Goal: Task Accomplishment & Management: Manage account settings

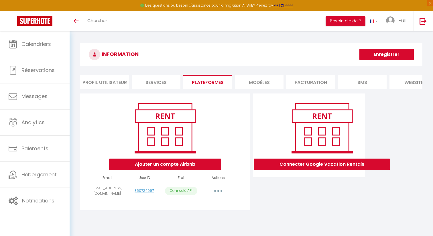
scroll to position [31, 0]
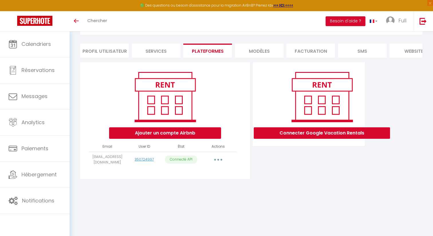
click at [216, 158] on button "button" at bounding box center [218, 159] width 16 height 9
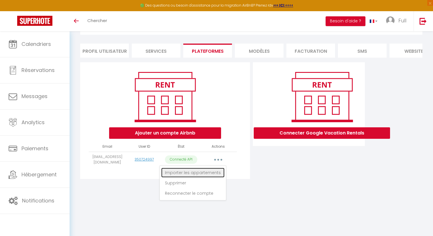
click at [209, 172] on link "Importer les appartements" at bounding box center [192, 172] width 63 height 10
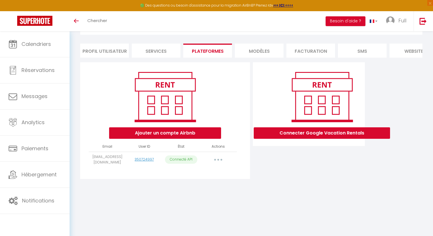
select select "47798"
select select
select select "47801"
select select "47802"
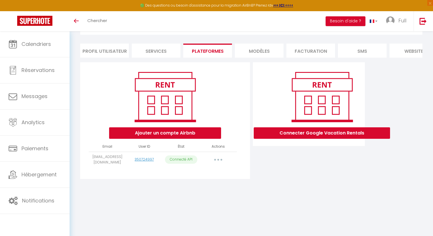
select select
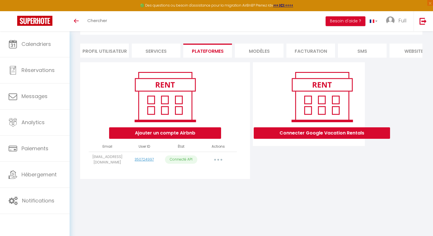
select select
select select "74269"
select select
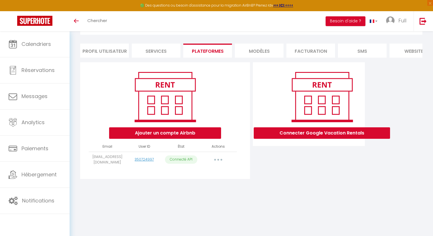
select select
select select "47817"
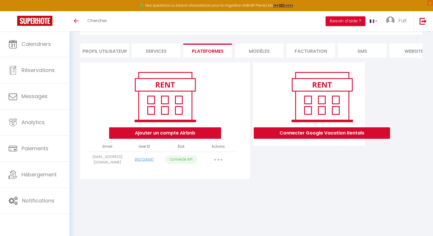
select select
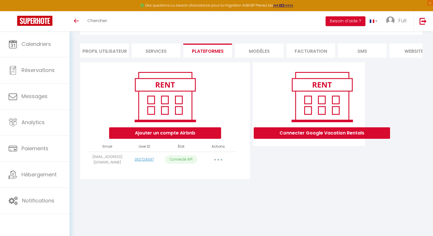
select select
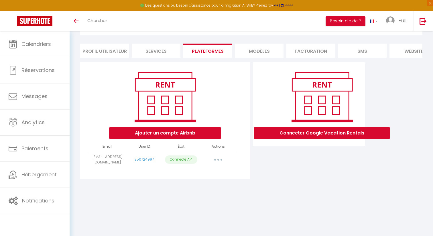
select select "77784"
select select
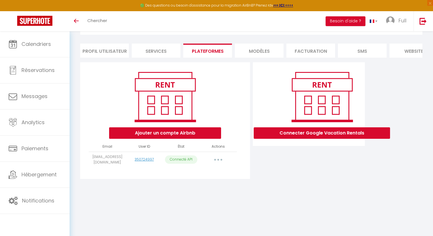
select select
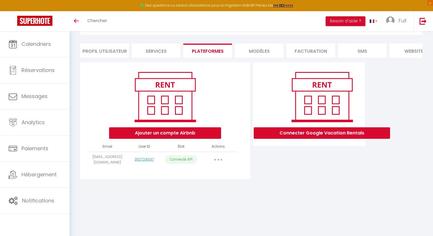
select select
select select "50709"
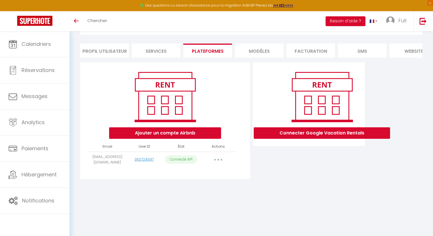
select select
select select "66341"
select select
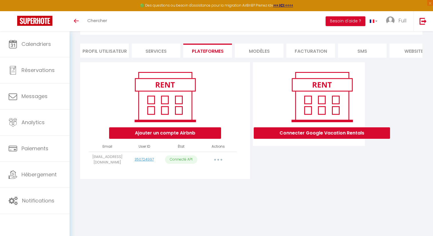
select select "53044"
select select "53177"
select select
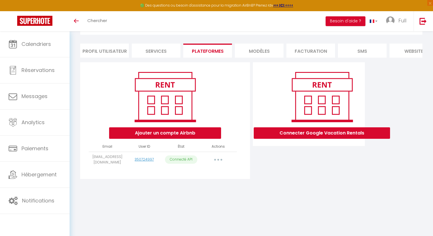
select select
select select "77839"
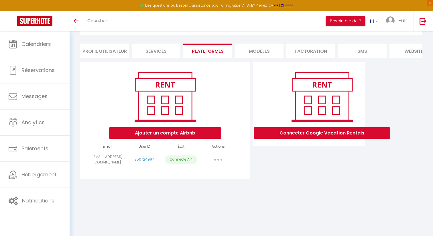
select select
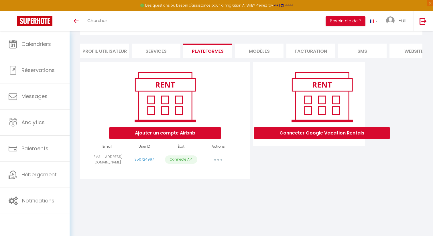
select select "48326"
select select "70016"
select select "70076"
select select "74190"
select select
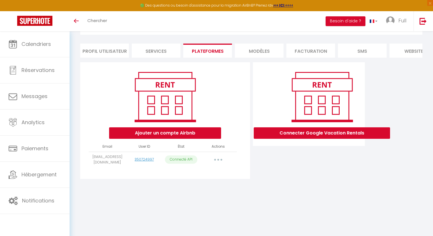
select select
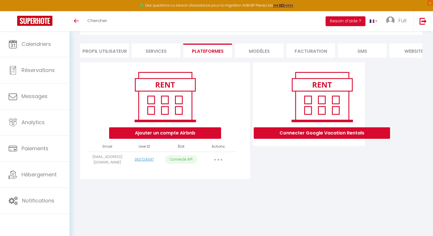
select select "50906"
select select
select select "72926"
select select
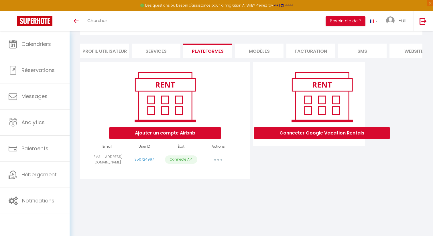
select select "72975"
select select "73075"
select select "73833"
select select "74189"
select select "74195"
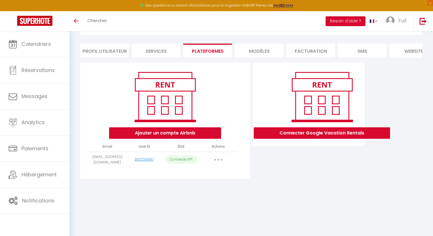
select select "76604"
select select "74412"
select select
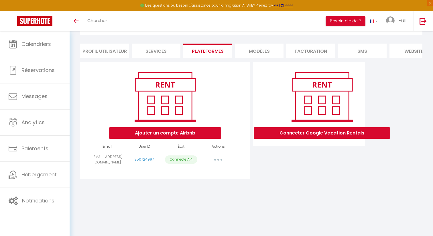
select select "74845"
select select "74855"
select select
select select "75941"
select select
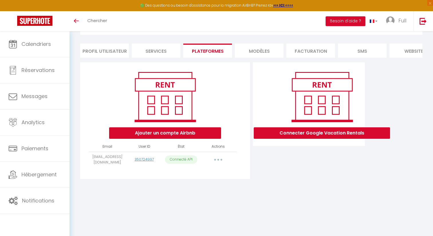
select select
select select "76678"
select select
select select "78000"
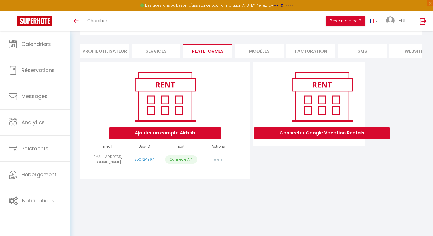
select select
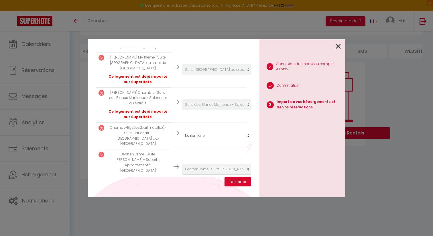
scroll to position [2199, 0]
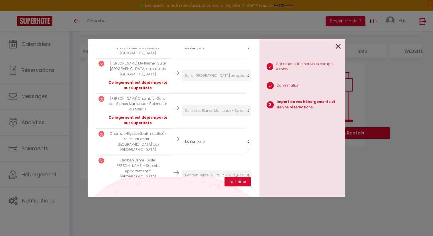
select select "create_new"
click at [236, 182] on button "Terminer" at bounding box center [237, 182] width 26 height 10
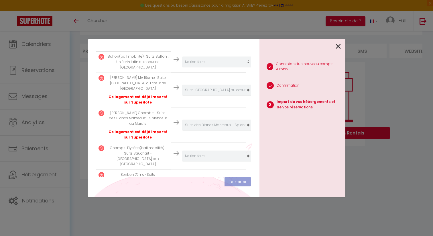
scroll to position [2213, 0]
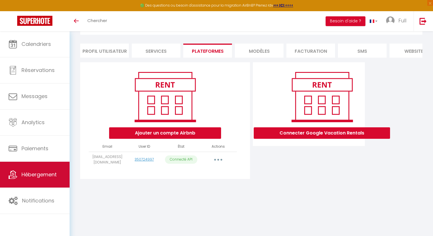
click at [35, 177] on span "Hébergement" at bounding box center [38, 174] width 35 height 7
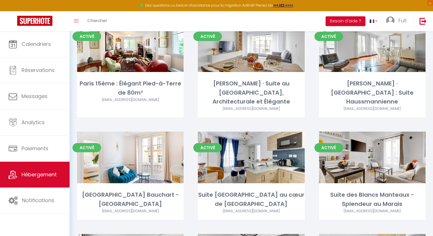
scroll to position [884, 0]
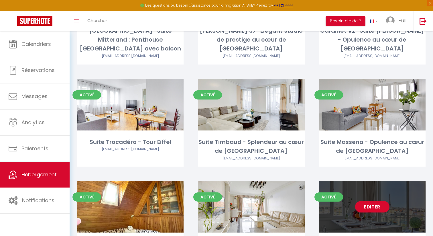
click at [364, 201] on link "Editer" at bounding box center [372, 206] width 34 height 11
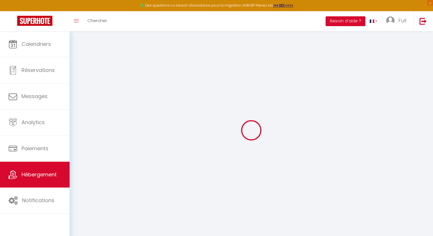
type input "Oups ! Les dates sélectionnées sont indisponibles."
type textarea "Malheureusement les dates sélectionnées sont indisponibles. Nous vous invitons …"
select select
checkbox input "false"
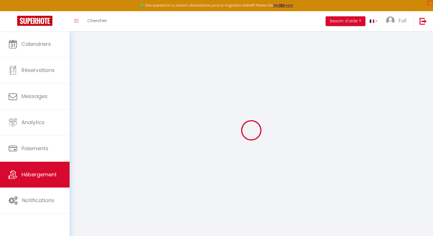
checkbox input "false"
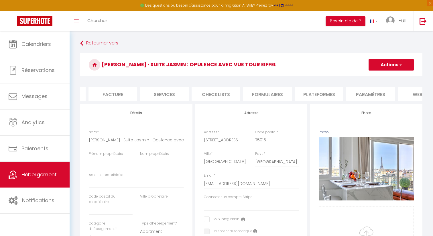
scroll to position [0, 173]
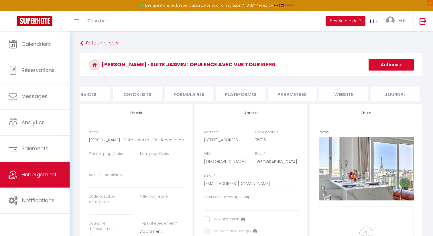
click at [333, 88] on li "website" at bounding box center [343, 94] width 49 height 14
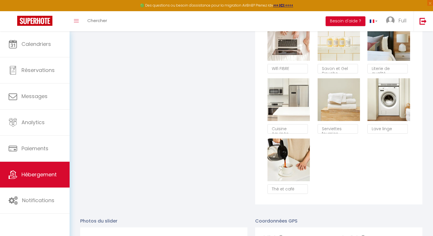
scroll to position [580, 0]
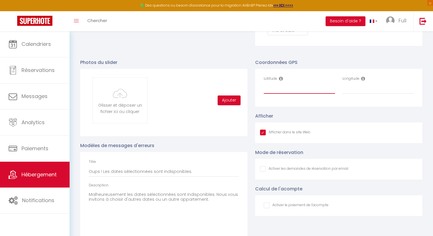
click at [284, 88] on input "Latitude" at bounding box center [299, 88] width 71 height 10
paste input "48.8535427,2.2641211"
type input "48.8535427,2.2641211"
click at [354, 92] on input "Longitude" at bounding box center [377, 88] width 71 height 10
paste input "48.8535427,2.2641211"
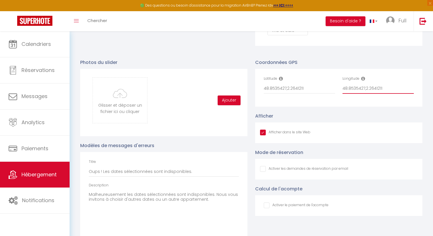
type input "48.8535427,2.2641211"
click at [313, 85] on input "48.8535427,2.2641211" at bounding box center [299, 88] width 71 height 10
type input "48.8535427"
click at [365, 88] on input "48.8535427,2.2641211" at bounding box center [377, 88] width 71 height 10
drag, startPoint x: 365, startPoint y: 88, endPoint x: 293, endPoint y: 88, distance: 71.6
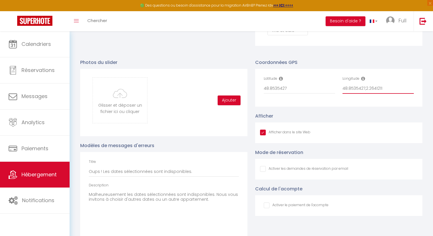
click at [293, 88] on div "Latitude 48.8535427 Longitude 48.8535427,2.2641211" at bounding box center [339, 87] width 158 height 23
click at [344, 88] on input ",2.2641211" at bounding box center [377, 88] width 71 height 10
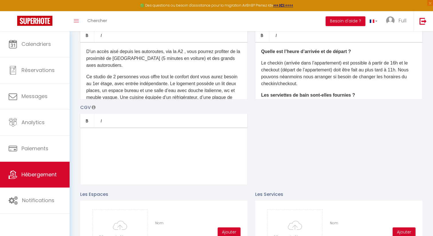
scroll to position [0, 0]
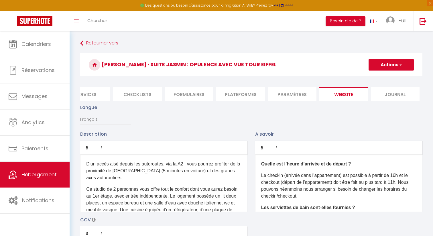
type input "2.2641211"
click at [384, 65] on button "Actions" at bounding box center [390, 64] width 45 height 11
click at [376, 78] on input "Enregistrer" at bounding box center [384, 77] width 21 height 6
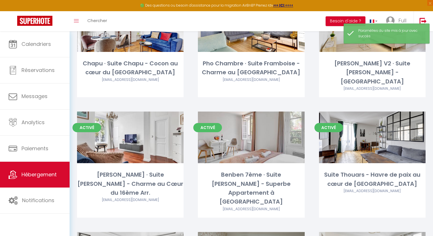
scroll to position [884, 0]
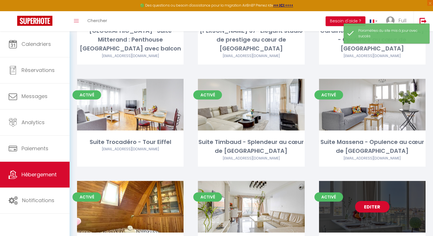
click at [380, 201] on link "Editer" at bounding box center [372, 206] width 34 height 11
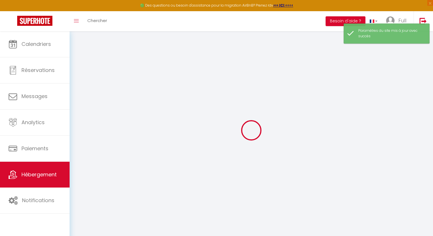
select select
checkbox input "false"
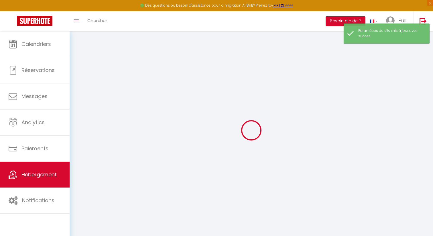
checkbox input "false"
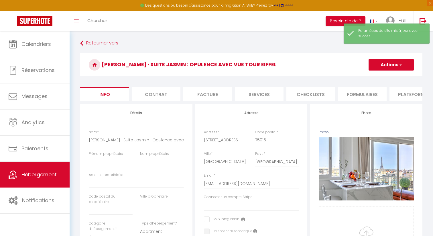
click at [252, 93] on li "Services" at bounding box center [259, 94] width 49 height 14
select select
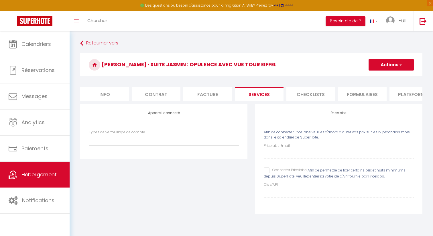
click at [267, 172] on input "Connecter Pricelabs" at bounding box center [285, 170] width 43 height 6
checkbox input "true"
select select
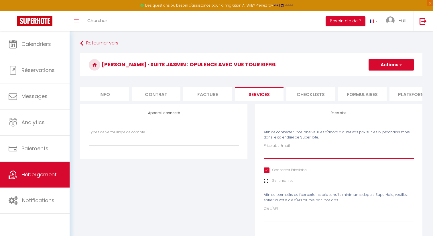
click at [277, 158] on input "Pricelabs Email" at bounding box center [339, 153] width 150 height 10
type input "f"
select select
type input "fu"
select select
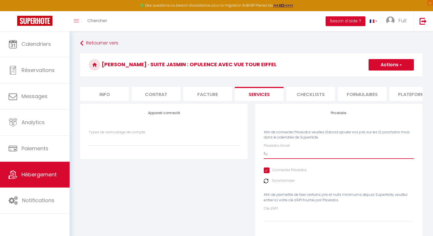
type input "ful"
select select
type input "full"
select select
type input "fullc"
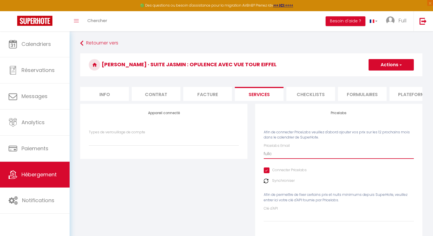
select select
type input "fullco"
select select
type input "fullcon"
select select
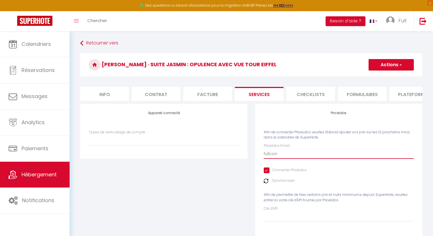
type input "fullconc"
select select
type input "fullconci"
select select
type input "fullconcie"
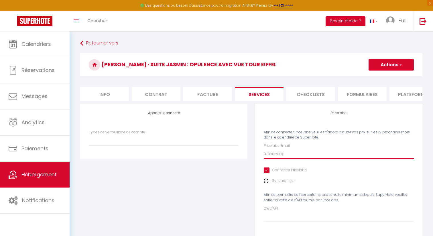
select select
type input "fullconcier"
select select
type input "fullconcierh"
select select
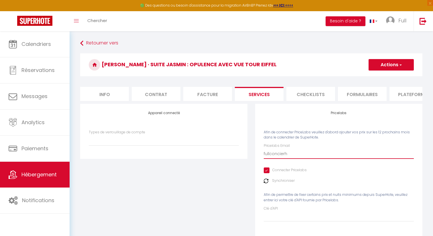
type input "fullconcierhe"
select select
type input "fullconcierhe"
select select
type input "fullconcierhe"
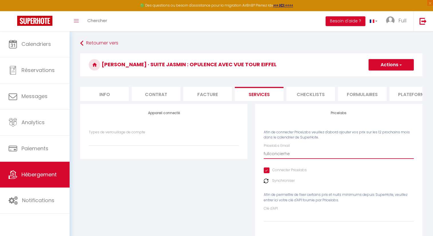
select select
type input "fullconcierh"
select select
type input "fullconcier"
select select
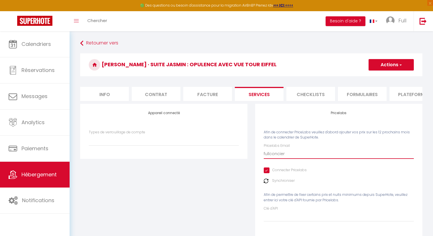
type input "fullconcierg"
select select
type input "fullconcierge"
select select
type input "fullconcierge"
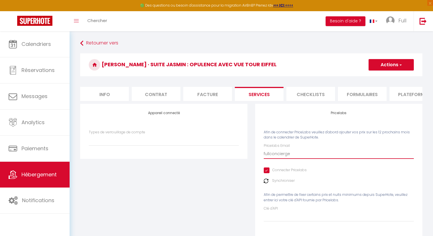
select select
type input "fullconcierge"
select select
type input "fullconcierge@"
select select
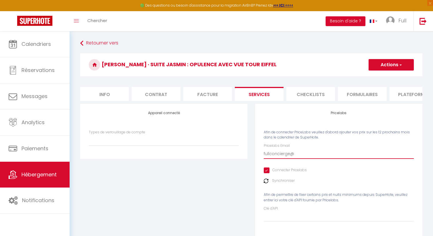
type input "fullconcierge@o"
select select
type input "fullconcierge@ou"
select select
type input "fullconcierge@out"
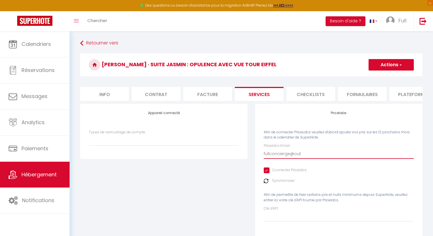
select select
type input "fullconcierge@outl"
select select
type input "fullconcierge@outlo"
select select
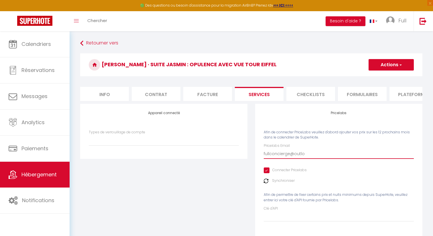
type input "fullconcierge@outloo"
select select
type input "[EMAIL_ADDRESS]"
select select
type input "[EMAIL_ADDRESS]."
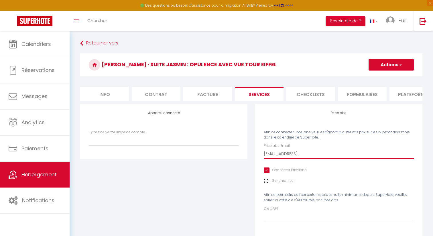
select select
type input "fullconcierge@outlook.c"
select select
type input "[EMAIL_ADDRESS][DOMAIN_NAME]"
select select
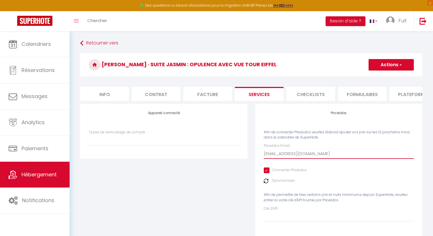
type input "[EMAIL_ADDRESS][DOMAIN_NAME]"
select select
type input "[EMAIL_ADDRESS][DOMAIN_NAME]"
click at [390, 70] on h3 "[PERSON_NAME] · Suite Jasmin : Opulence avec vue Tour Eiffel" at bounding box center [251, 64] width 342 height 23
click at [390, 66] on button "Actions" at bounding box center [390, 64] width 45 height 11
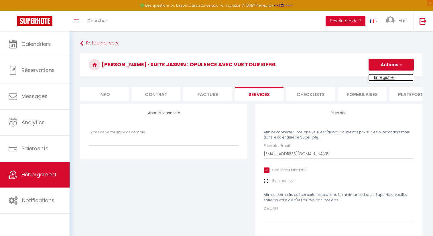
click at [383, 76] on link "Enregistrer" at bounding box center [390, 77] width 45 height 7
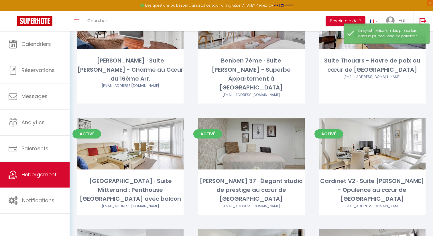
scroll to position [884, 0]
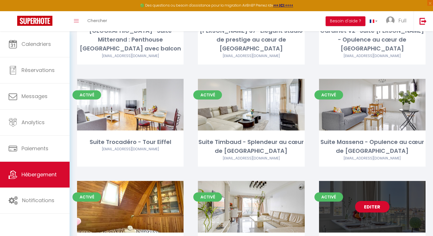
click at [377, 201] on link "Editer" at bounding box center [372, 206] width 34 height 11
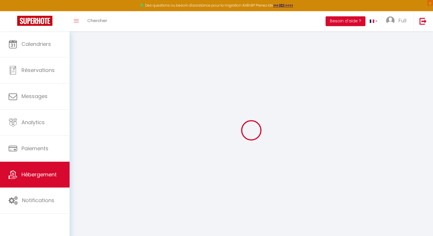
select select
checkbox input "false"
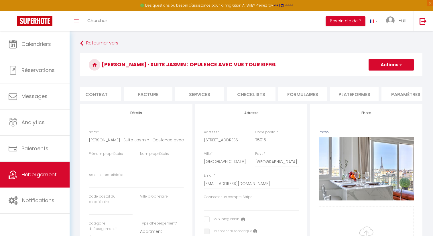
scroll to position [0, 63]
select select
checkbox input "false"
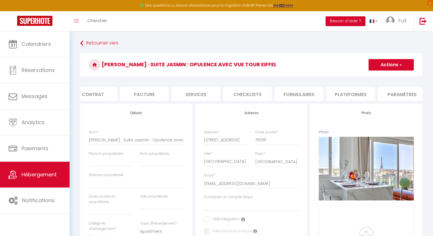
checkbox input "false"
click at [361, 92] on li "Plateformes" at bounding box center [350, 94] width 49 height 14
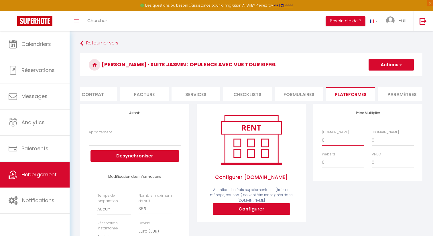
click at [334, 141] on select "0 + 1 % + 2 % + 3 % + 4 % + 5 % + 6 % + 7 % + 8 % + 9 %" at bounding box center [343, 140] width 42 height 11
click at [322, 135] on select "0 + 1 % + 2 % + 3 % + 4 % + 5 % + 6 % + 7 % + 8 % + 9 %" at bounding box center [343, 140] width 42 height 11
click at [393, 68] on button "Actions" at bounding box center [390, 64] width 45 height 11
click at [386, 79] on link "Enregistrer" at bounding box center [390, 77] width 45 height 7
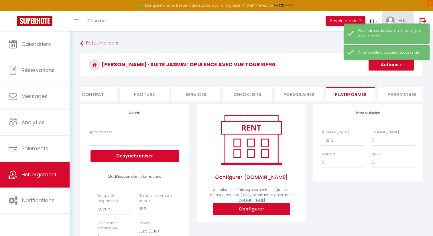
click at [397, 16] on link "Full" at bounding box center [398, 21] width 32 height 20
click at [395, 19] on link "Full" at bounding box center [398, 21] width 32 height 20
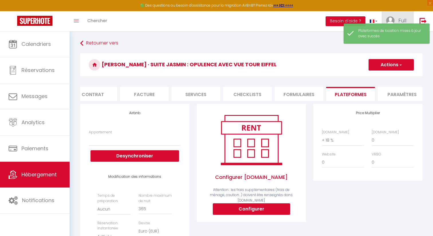
click at [396, 19] on link "Full" at bounding box center [398, 21] width 32 height 20
click at [392, 49] on link "Équipe" at bounding box center [390, 50] width 42 height 10
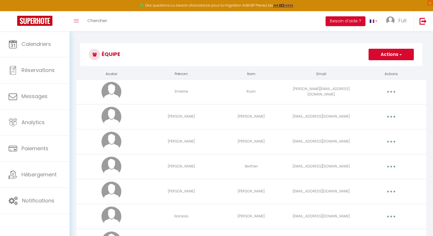
scroll to position [297, 0]
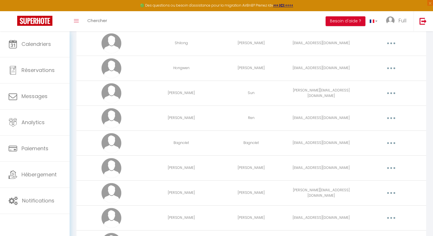
click at [395, 118] on button "button" at bounding box center [391, 117] width 16 height 9
click at [382, 130] on link "Editer" at bounding box center [376, 131] width 42 height 10
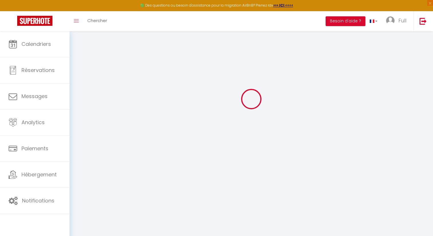
scroll to position [796, 0]
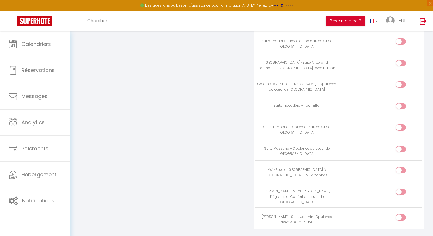
click at [403, 214] on input "checkbox" at bounding box center [406, 218] width 10 height 9
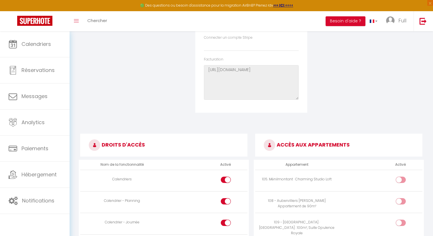
scroll to position [0, 0]
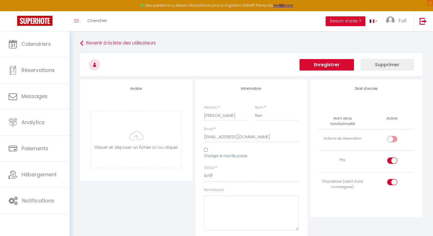
click at [343, 66] on button "Enregistrer" at bounding box center [326, 64] width 54 height 11
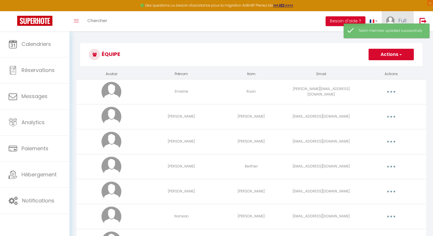
click at [395, 19] on link "Full" at bounding box center [398, 21] width 32 height 20
click at [388, 49] on link "Équipe" at bounding box center [390, 50] width 42 height 10
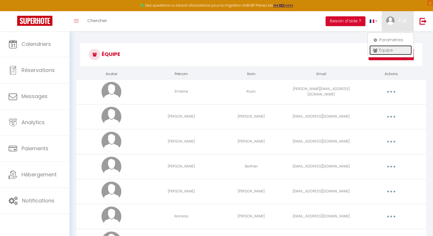
click at [383, 50] on link "Équipe" at bounding box center [390, 50] width 42 height 10
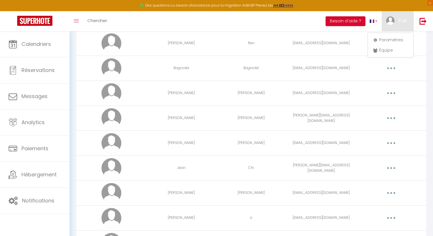
click at [395, 117] on button "button" at bounding box center [391, 117] width 16 height 9
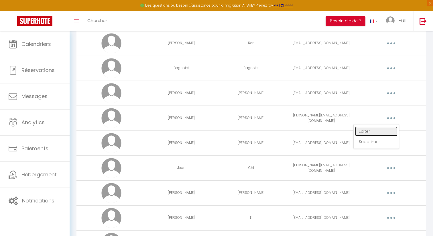
click at [382, 130] on link "Editer" at bounding box center [376, 131] width 42 height 10
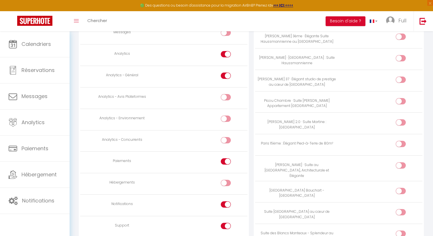
scroll to position [470, 0]
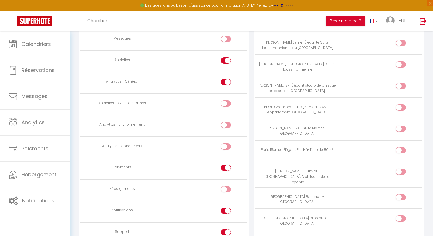
click at [402, 127] on input "checkbox" at bounding box center [406, 129] width 10 height 9
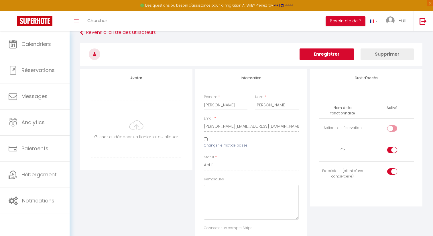
scroll to position [0, 0]
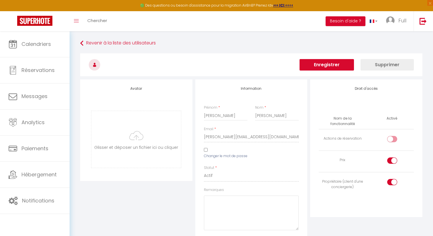
click at [327, 60] on button "Enregistrer" at bounding box center [326, 64] width 54 height 11
